Goal: Information Seeking & Learning: Compare options

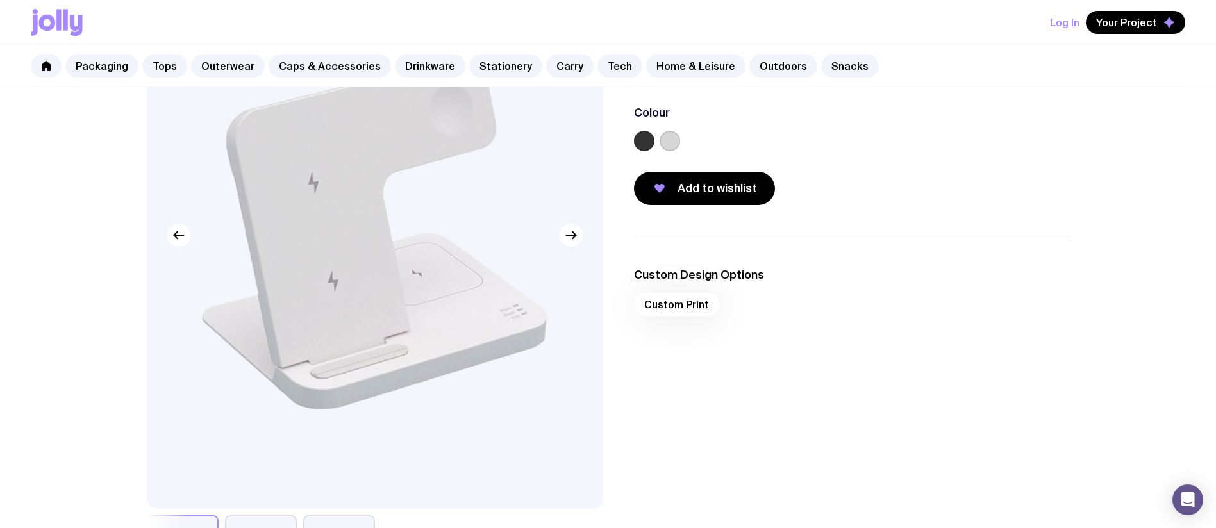
scroll to position [212, 0]
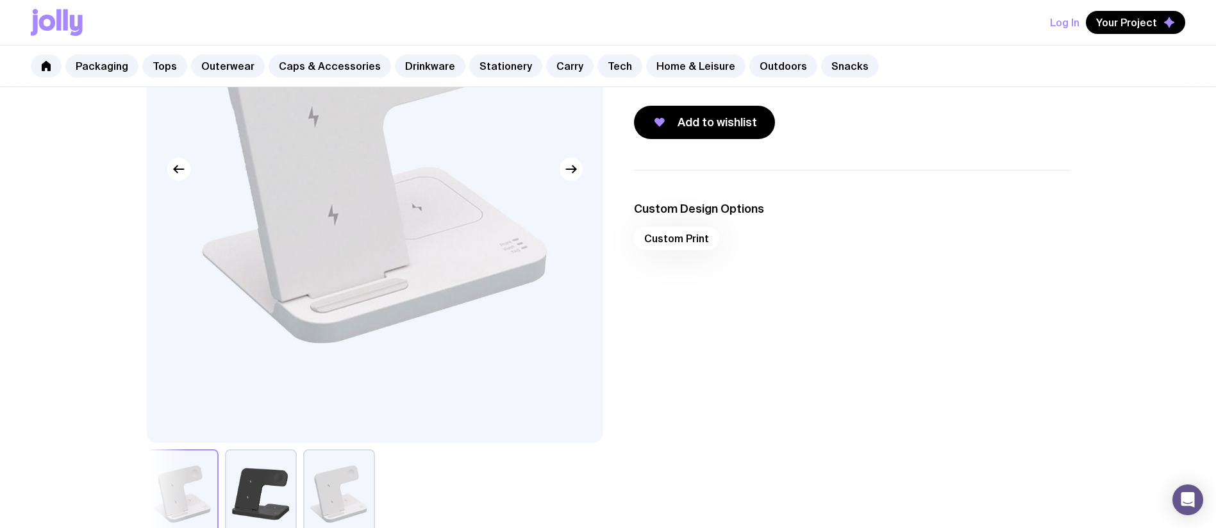
click at [262, 474] on button "button" at bounding box center [261, 494] width 72 height 90
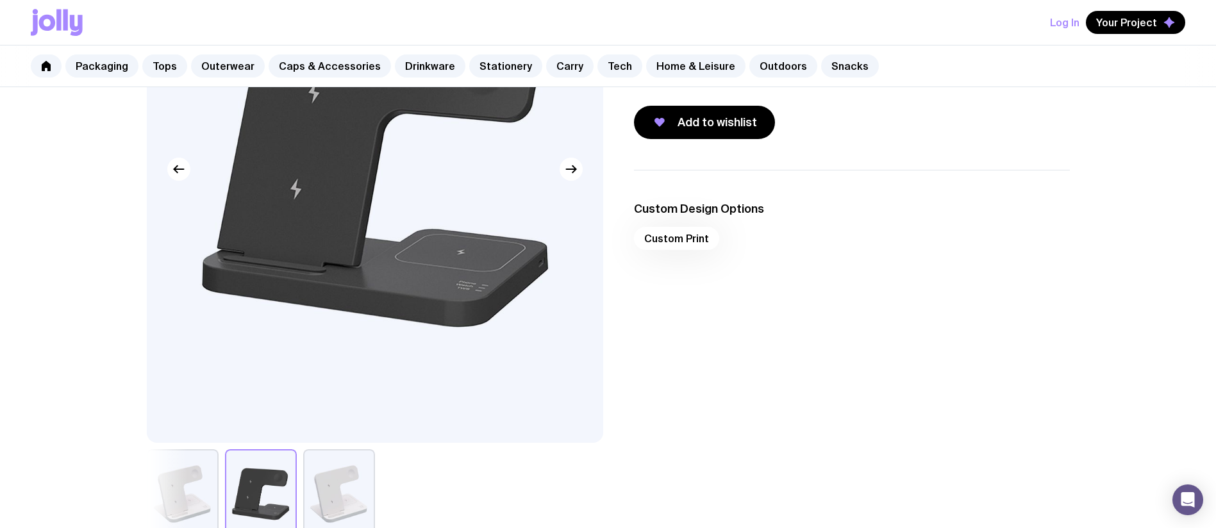
scroll to position [0, 0]
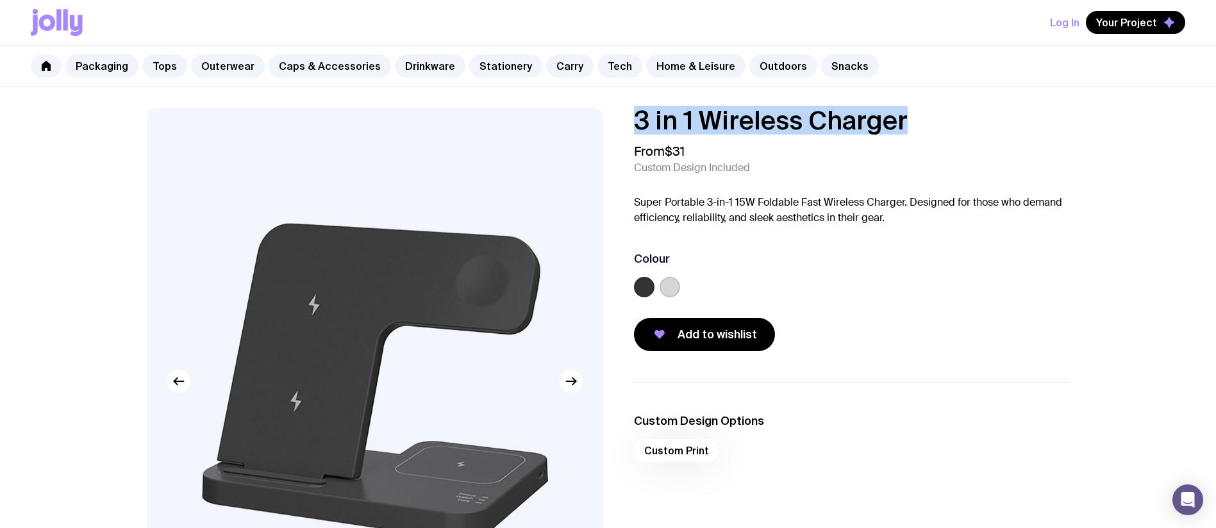
drag, startPoint x: 639, startPoint y: 119, endPoint x: 965, endPoint y: 126, distance: 326.3
click at [965, 126] on div "3 in 1 Wireless Charger From $31 Custom Design Included Super Portable 3-in-1 1…" at bounding box center [841, 230] width 456 height 244
copy h1 "3 in 1 Wireless Charger"
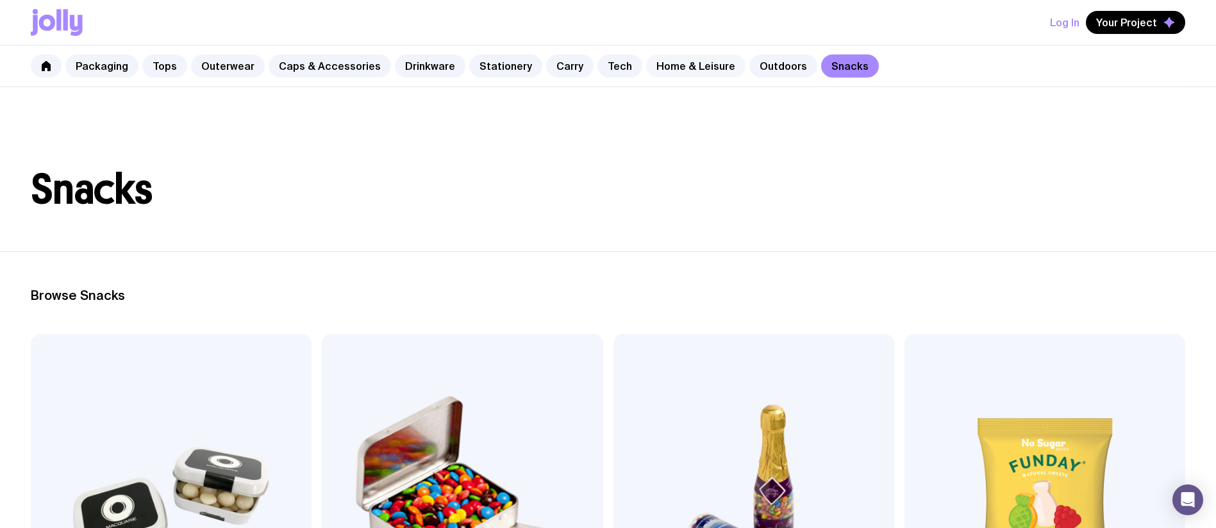
click at [668, 62] on link "Home & Leisure" at bounding box center [695, 65] width 99 height 23
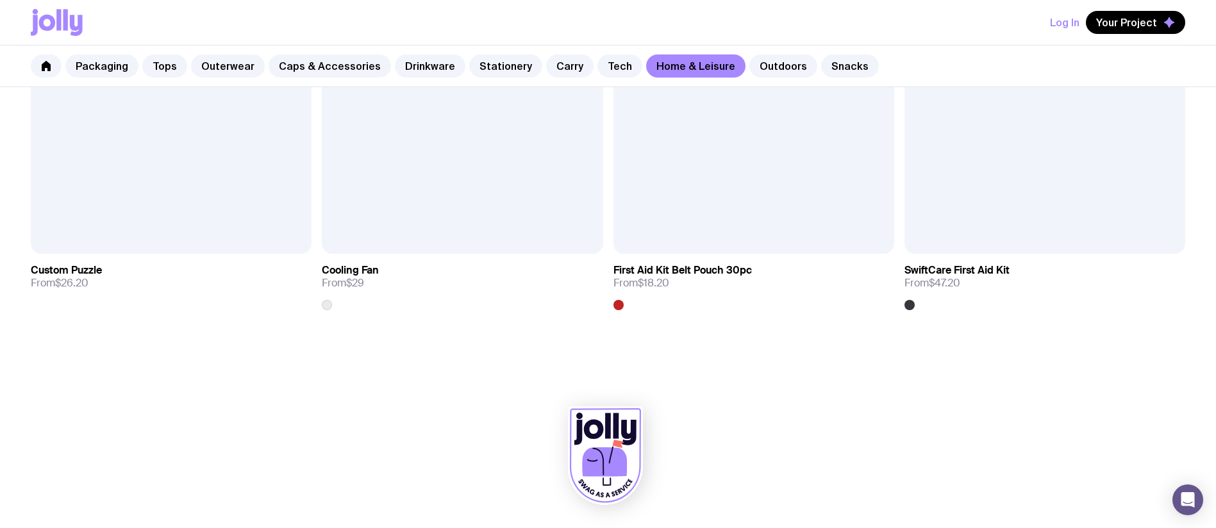
scroll to position [3451, 0]
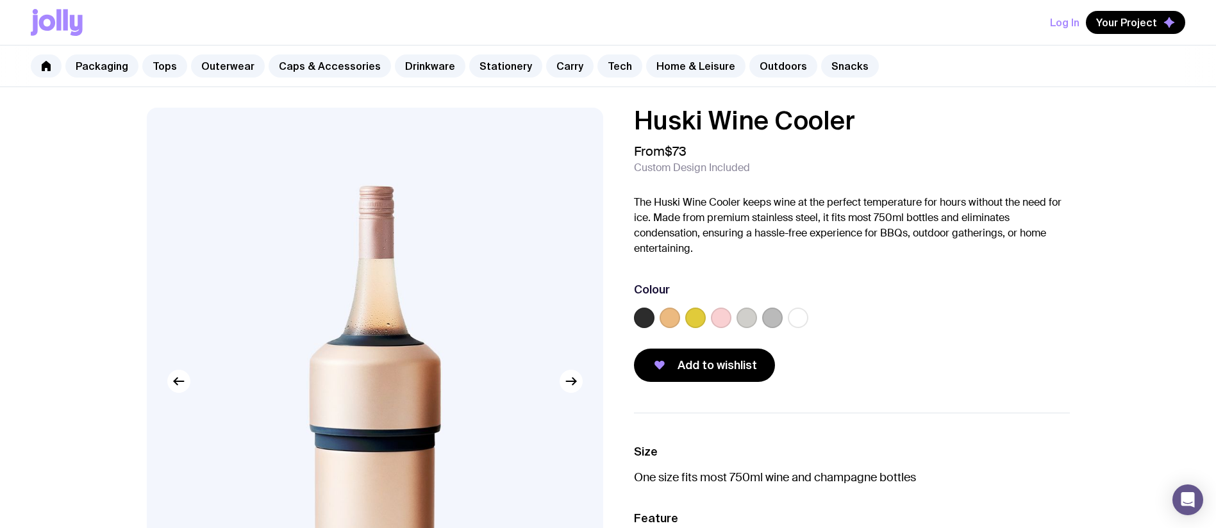
scroll to position [83, 0]
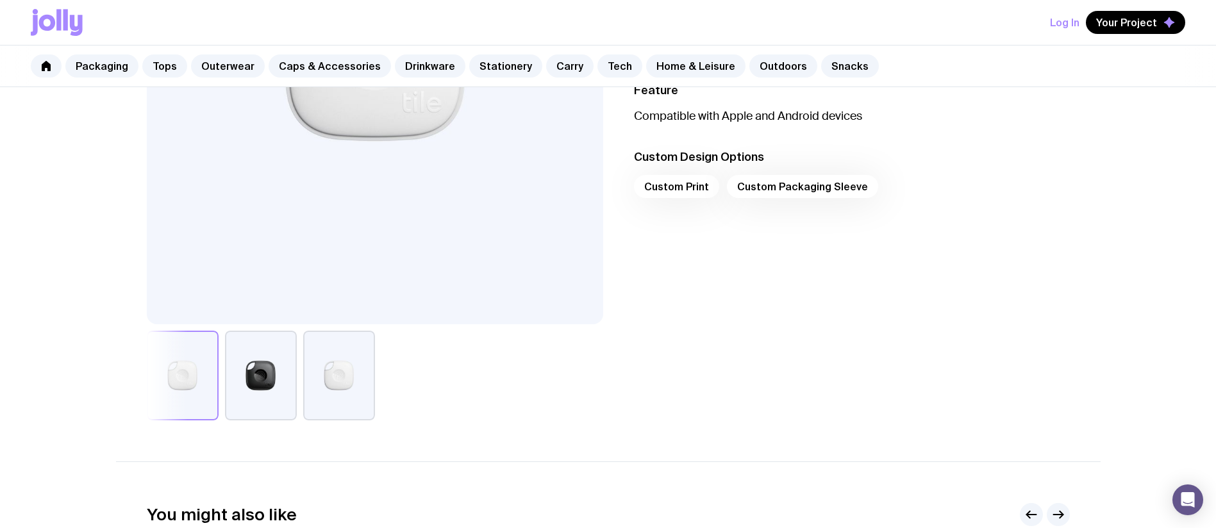
scroll to position [315, 0]
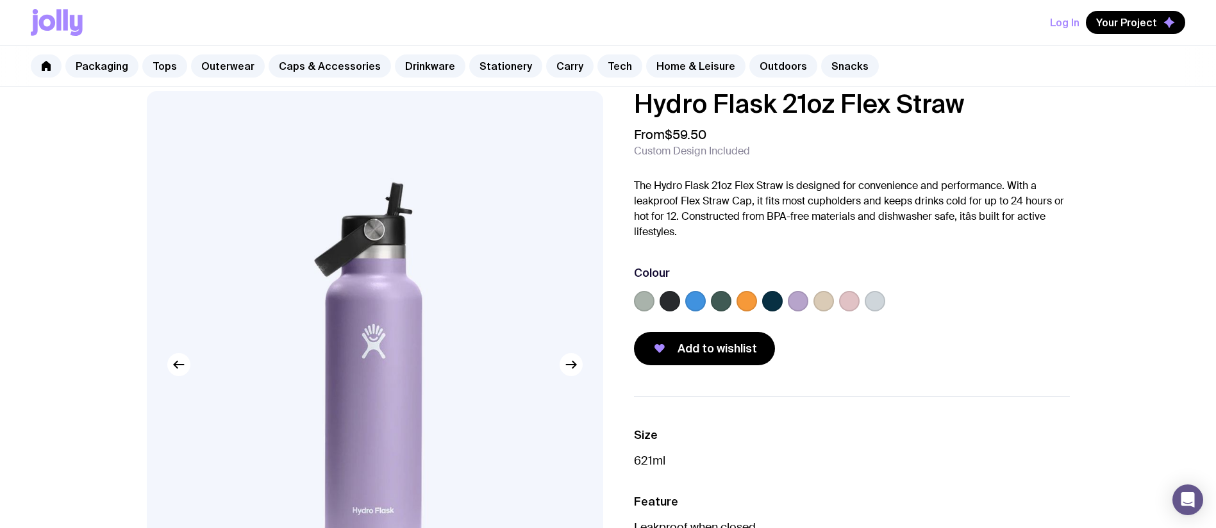
scroll to position [40, 0]
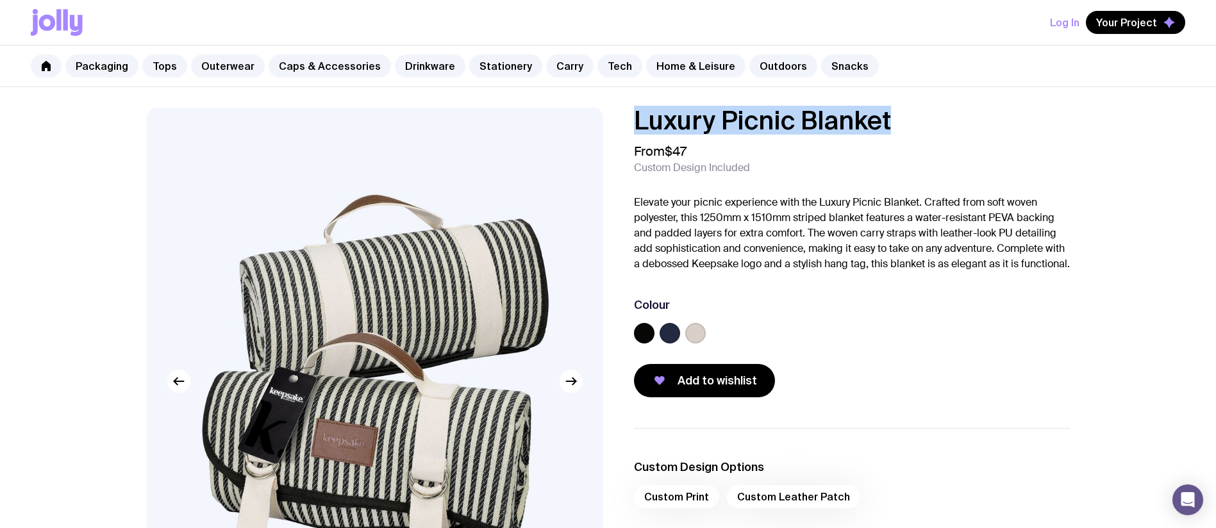
drag, startPoint x: 804, startPoint y: 115, endPoint x: 898, endPoint y: 110, distance: 94.4
click at [898, 110] on h1 "Luxury Picnic Blanket" at bounding box center [852, 121] width 436 height 26
copy h1 "Luxury Picnic Blanket"
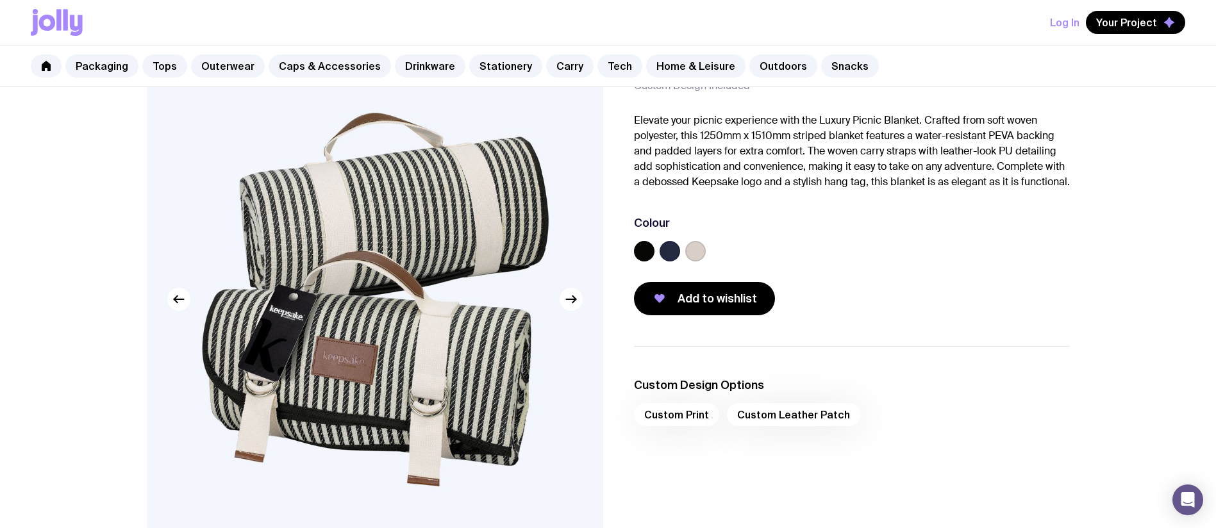
click at [483, 242] on img at bounding box center [375, 299] width 456 height 547
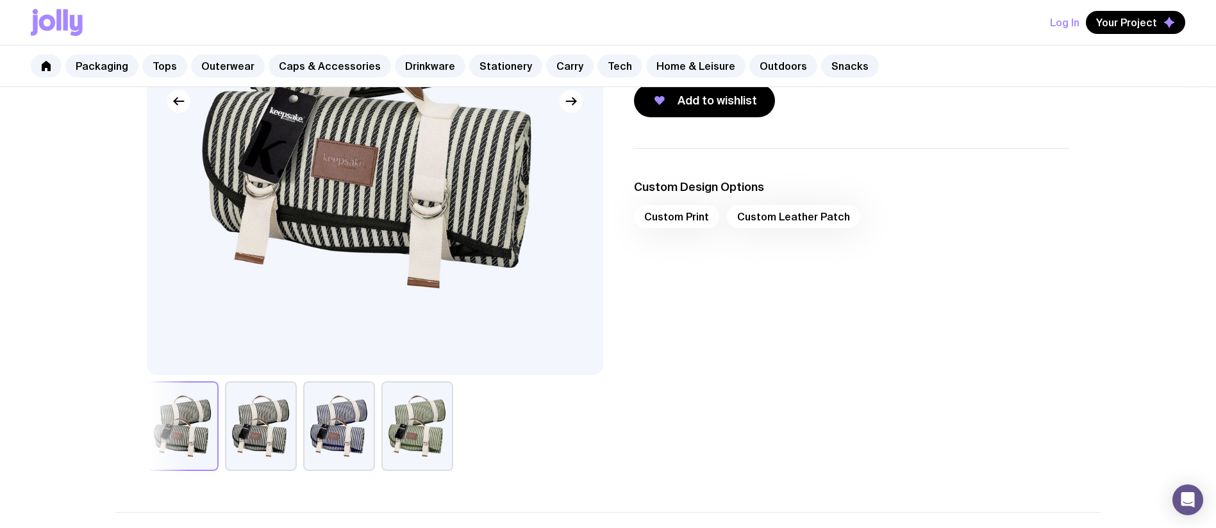
scroll to position [1, 0]
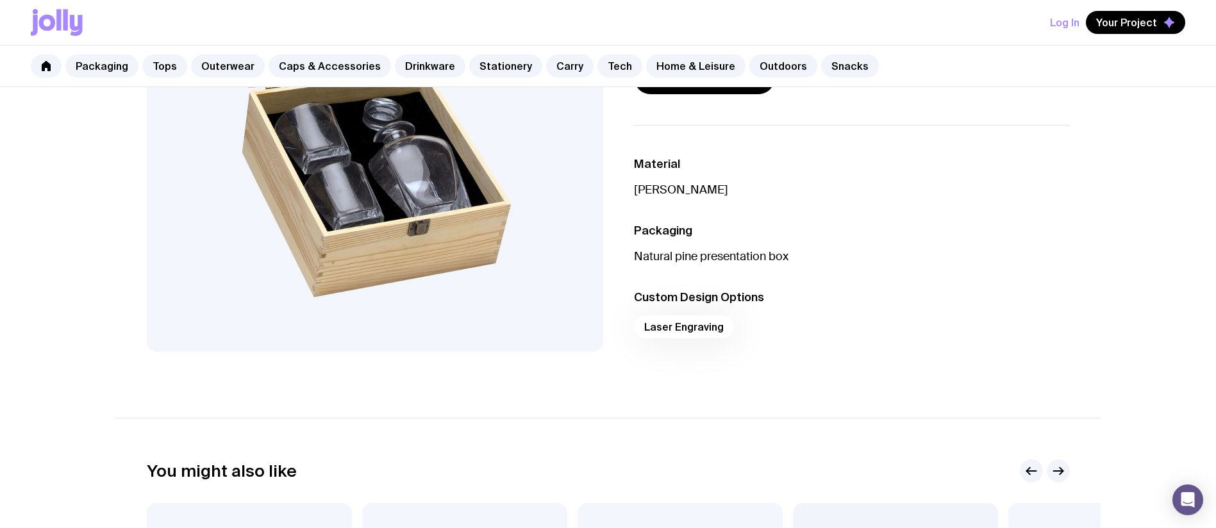
scroll to position [156, 0]
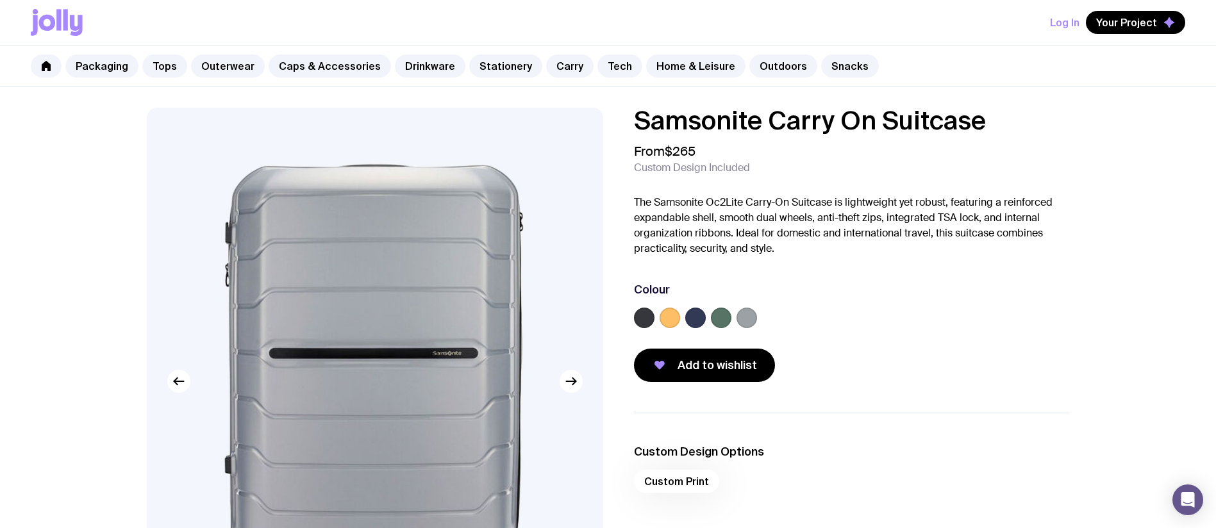
click at [450, 193] on img at bounding box center [375, 381] width 456 height 547
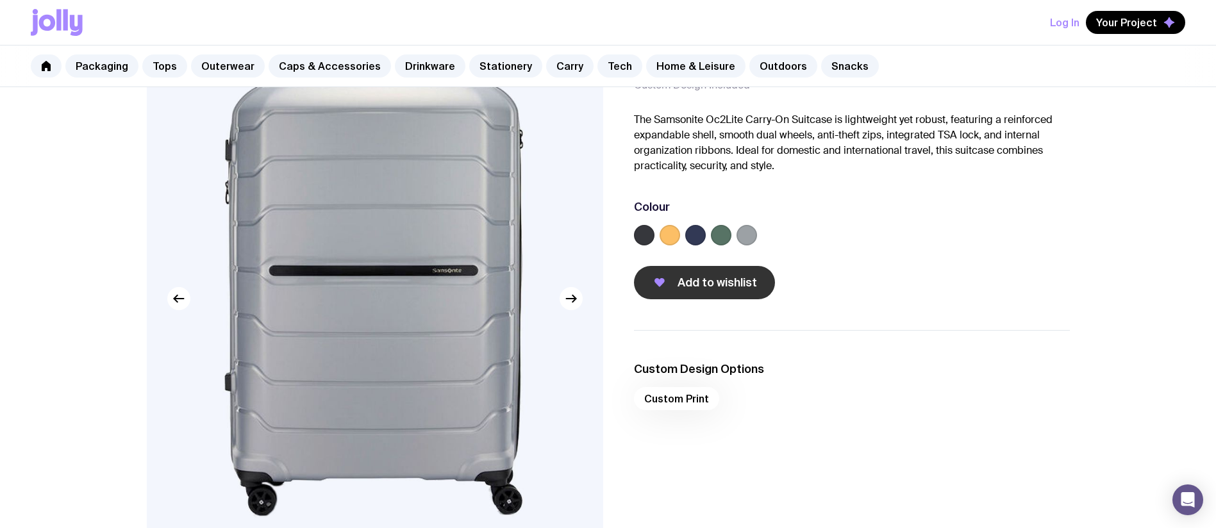
scroll to position [14, 0]
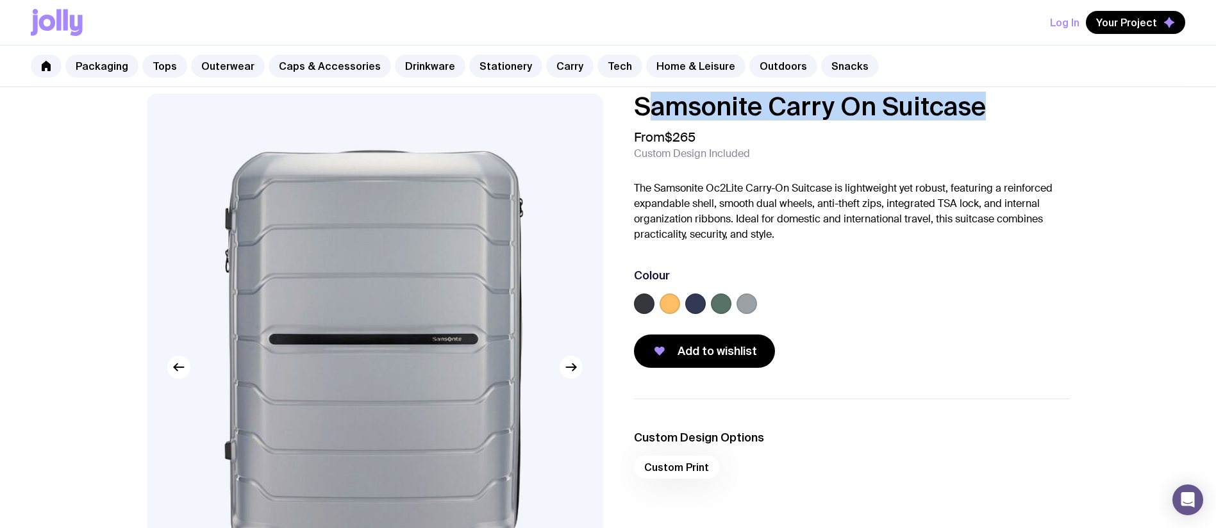
drag, startPoint x: 642, startPoint y: 98, endPoint x: 1022, endPoint y: 104, distance: 379.5
click at [1022, 104] on h1 "Samsonite Carry On Suitcase" at bounding box center [852, 107] width 436 height 26
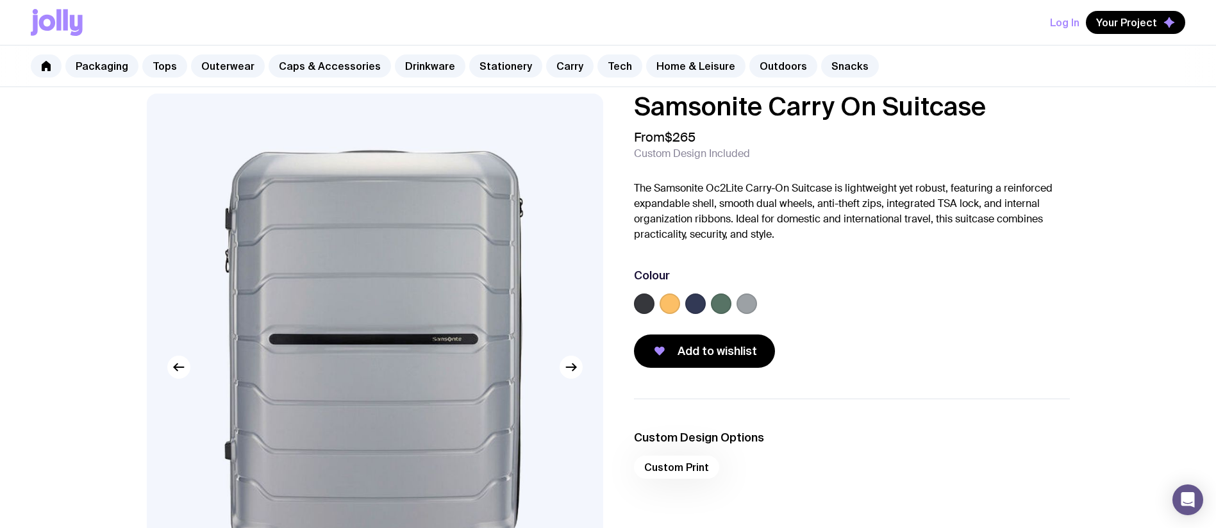
click at [967, 109] on h1 "Samsonite Carry On Suitcase" at bounding box center [852, 107] width 436 height 26
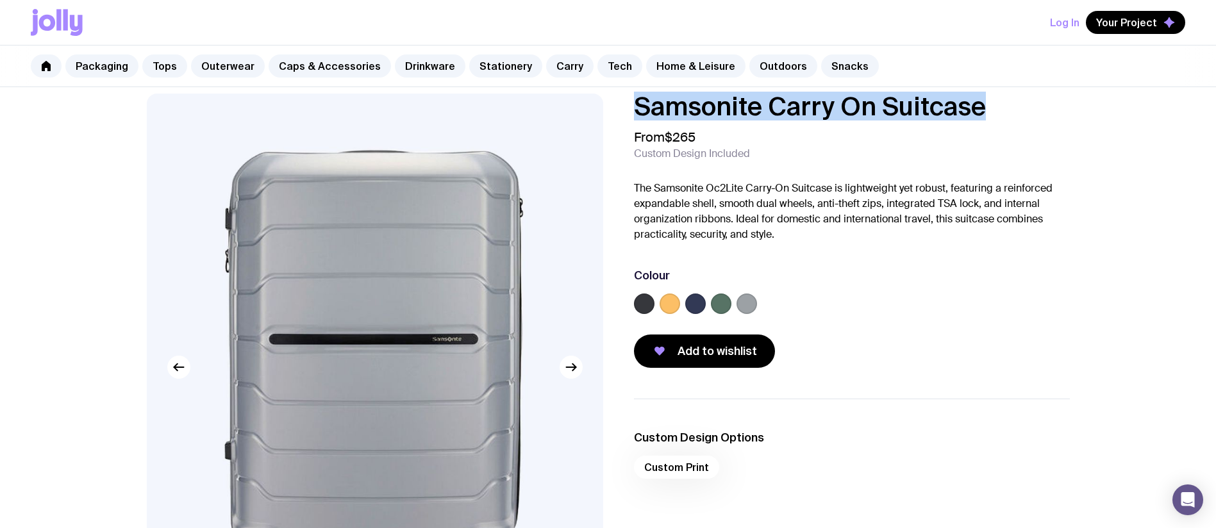
drag, startPoint x: 995, startPoint y: 109, endPoint x: 620, endPoint y: 99, distance: 374.4
click at [620, 99] on div "Samsonite Carry On Suitcase From $265 Custom Design Included The Samsonite Oc2L…" at bounding box center [841, 231] width 456 height 274
copy h1 "Samsonite Carry On Suitcase"
